Goal: Navigation & Orientation: Find specific page/section

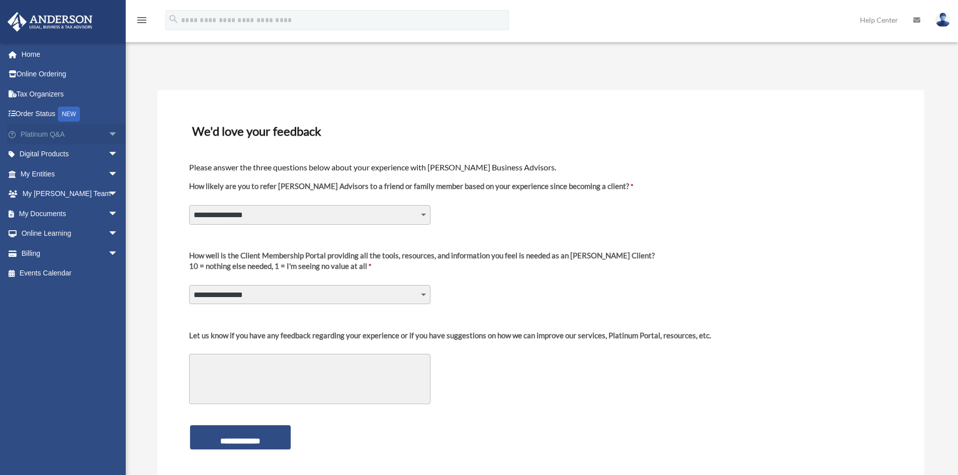
click at [36, 132] on link "Platinum Q&A arrow_drop_down" at bounding box center [70, 134] width 126 height 20
click at [28, 52] on link "Home" at bounding box center [70, 54] width 126 height 20
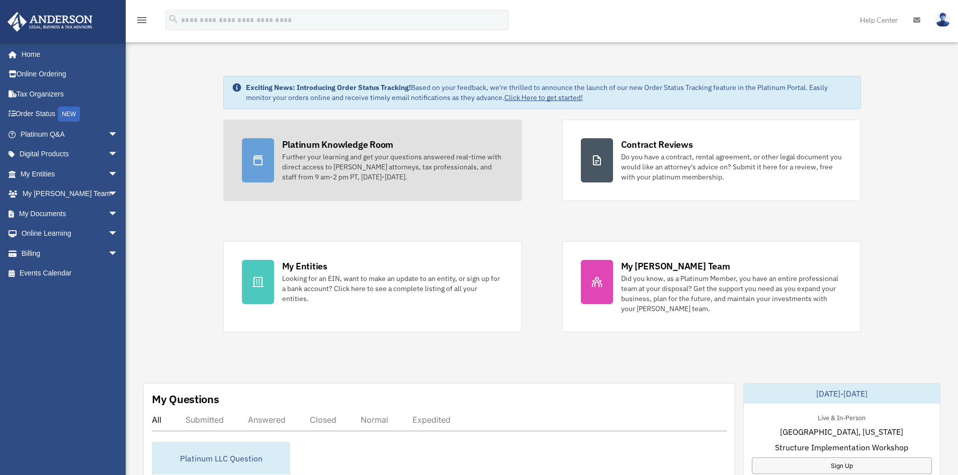
click at [376, 147] on div "Platinum Knowledge Room" at bounding box center [338, 144] width 112 height 13
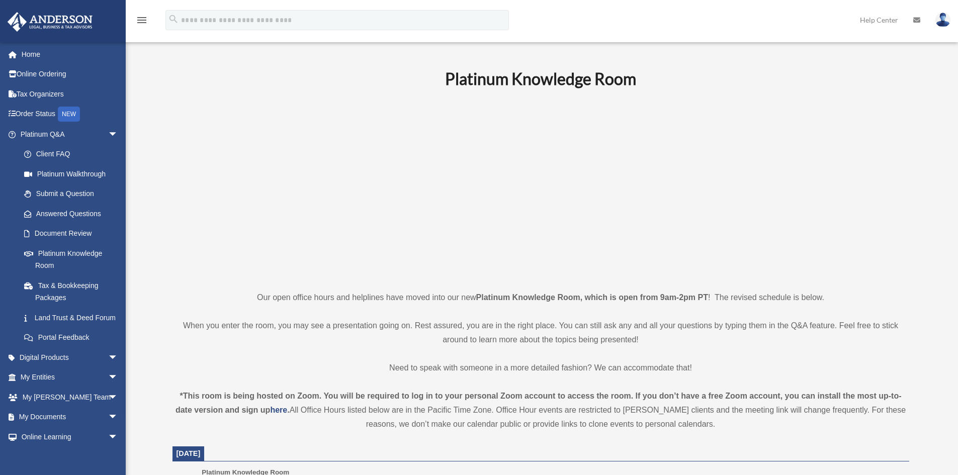
click at [354, 121] on p at bounding box center [541, 189] width 737 height 175
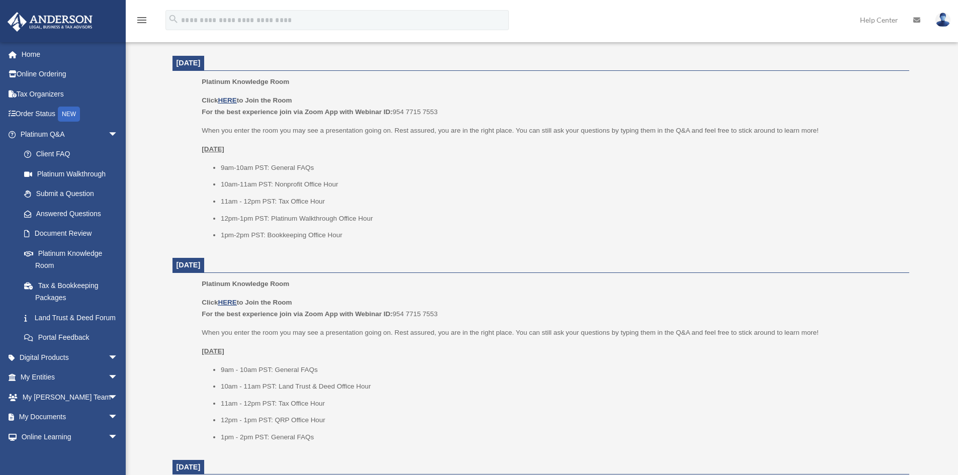
scroll to position [402, 0]
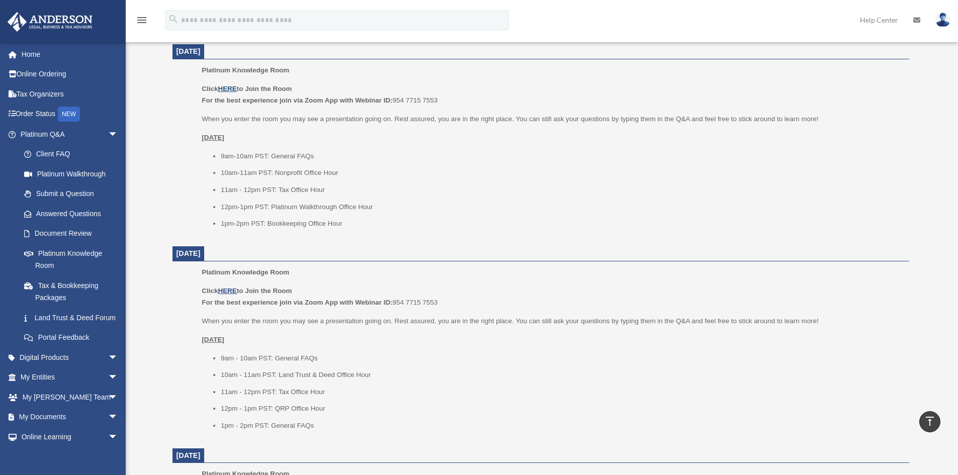
click at [227, 88] on u "HERE" at bounding box center [227, 89] width 19 height 8
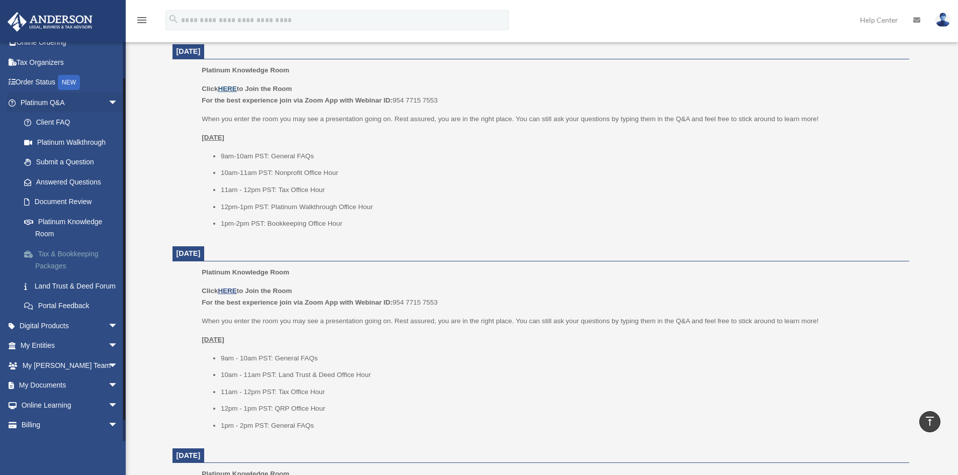
scroll to position [60, 0]
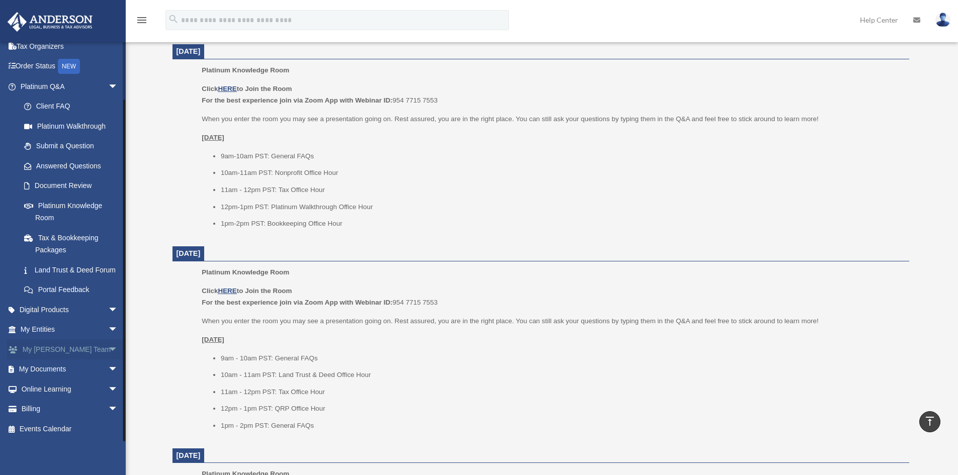
click at [62, 347] on link "My Anderson Team arrow_drop_down" at bounding box center [70, 350] width 126 height 20
click at [108, 350] on span "arrow_drop_down" at bounding box center [118, 350] width 20 height 21
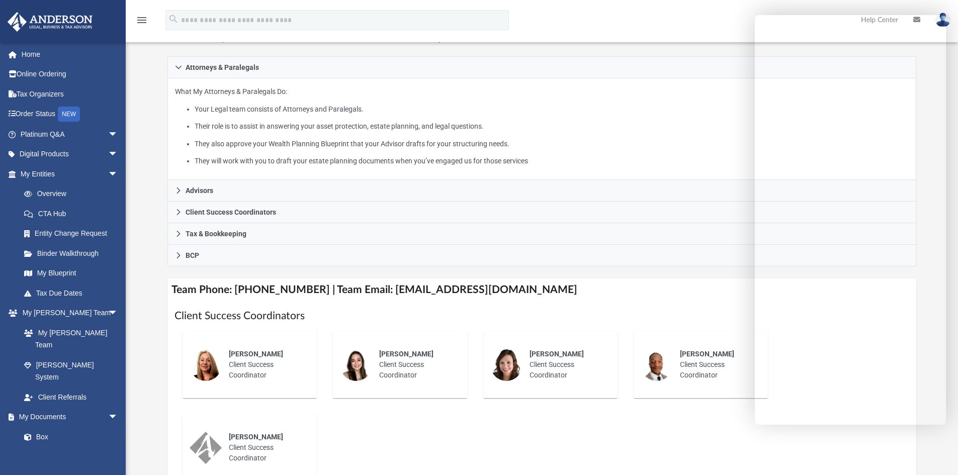
scroll to position [151, 0]
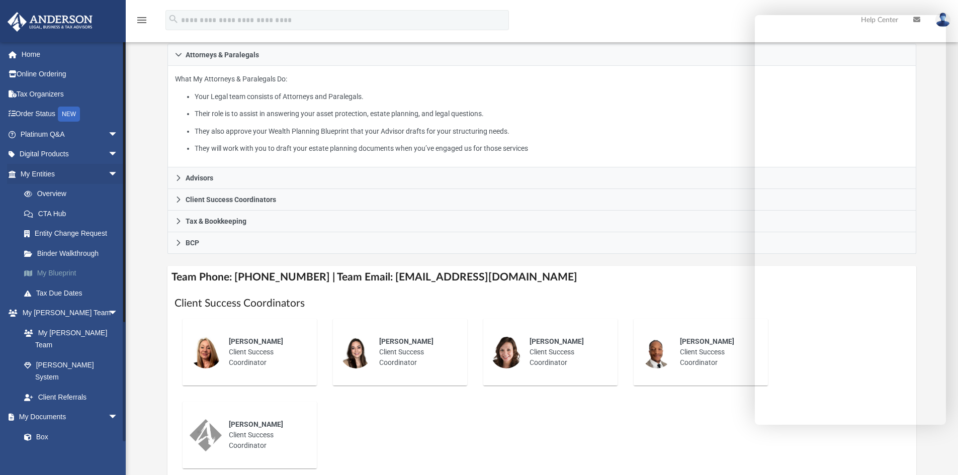
click at [48, 269] on link "My Blueprint" at bounding box center [73, 274] width 119 height 20
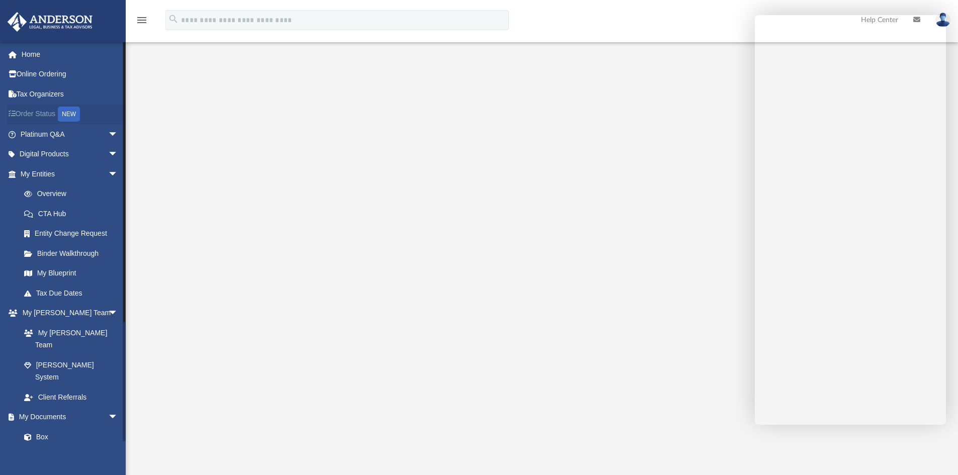
click at [23, 109] on link "Order Status NEW" at bounding box center [70, 114] width 126 height 21
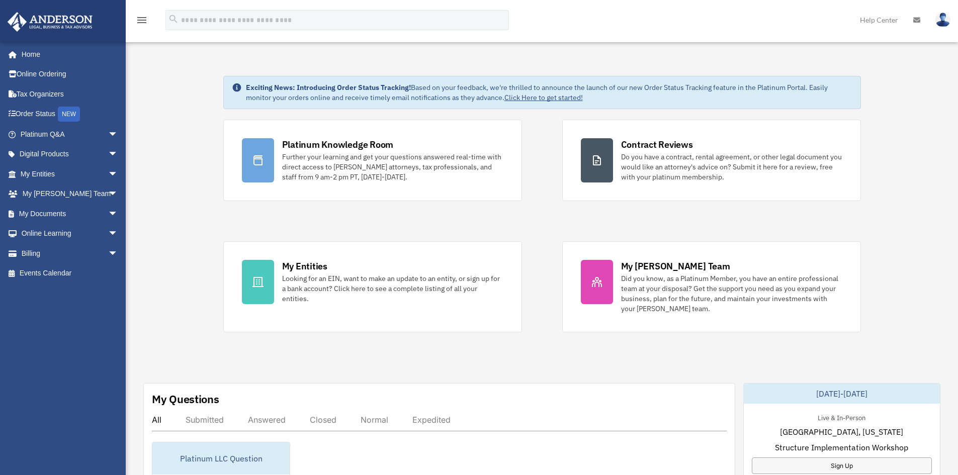
click at [62, 22] on img at bounding box center [50, 22] width 91 height 20
click at [31, 113] on link "Order Status NEW" at bounding box center [70, 114] width 126 height 21
click at [28, 73] on link "Online Ordering" at bounding box center [70, 74] width 126 height 20
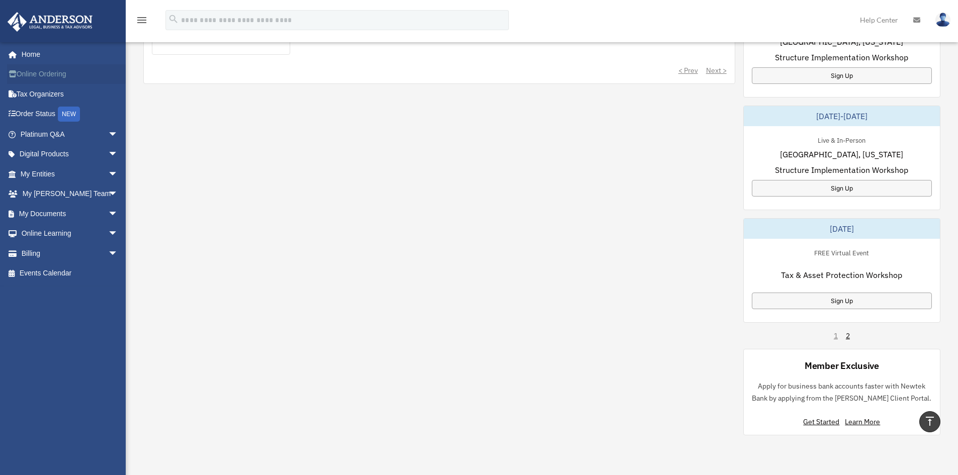
click at [39, 77] on link "Online Ordering" at bounding box center [70, 74] width 126 height 20
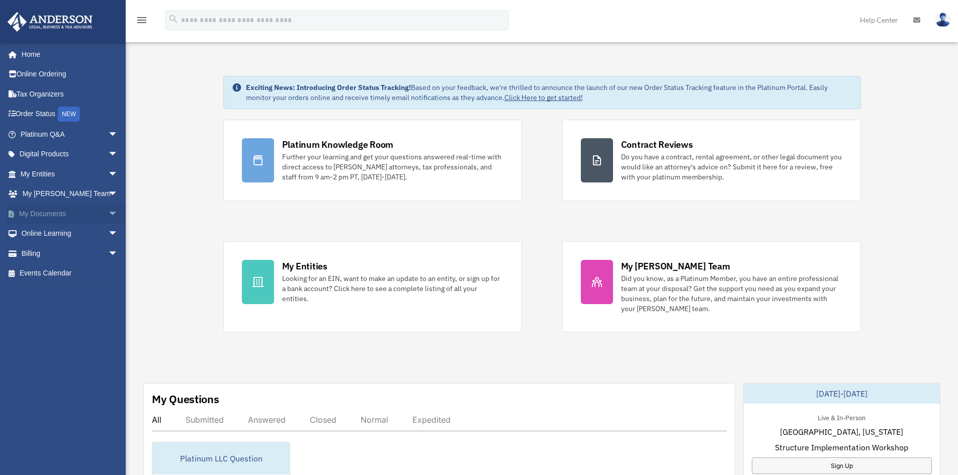
click at [40, 212] on link "My Documents arrow_drop_down" at bounding box center [70, 214] width 126 height 20
click at [43, 176] on link "My Entities arrow_drop_down" at bounding box center [70, 174] width 126 height 20
click at [108, 174] on span "arrow_drop_down" at bounding box center [118, 174] width 20 height 21
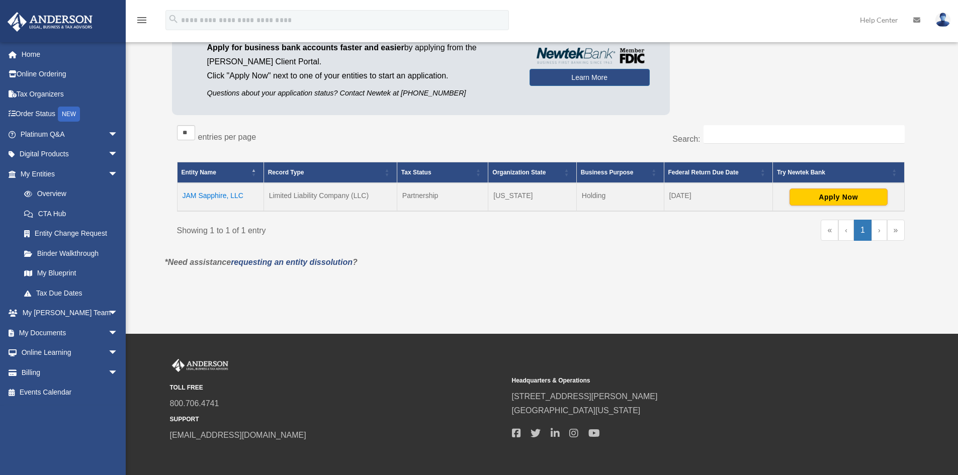
scroll to position [101, 0]
